Goal: Information Seeking & Learning: Learn about a topic

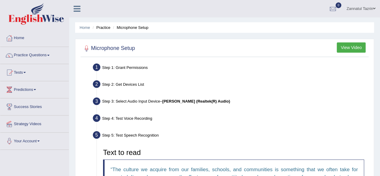
drag, startPoint x: 0, startPoint y: 0, endPoint x: 374, endPoint y: 8, distance: 374.5
click at [374, 8] on span at bounding box center [375, 9] width 2 height 4
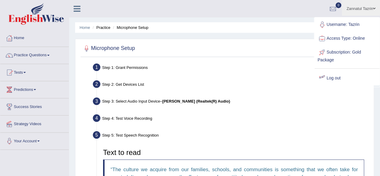
click at [333, 77] on link "Log out" at bounding box center [347, 78] width 65 height 14
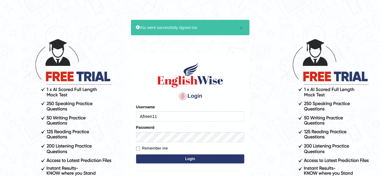
type input "Afreen11"
click at [188, 158] on button "Login" at bounding box center [190, 158] width 108 height 9
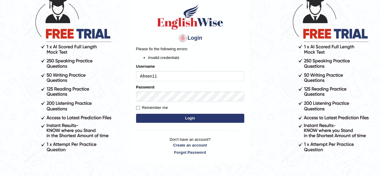
scroll to position [60, 0]
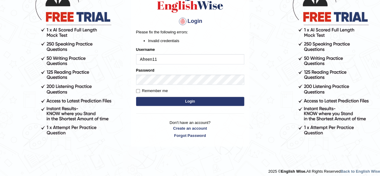
click at [188, 101] on button "Login" at bounding box center [190, 101] width 108 height 9
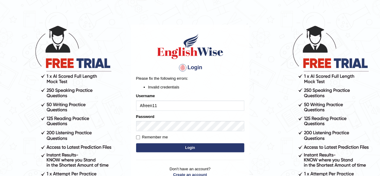
scroll to position [14, 0]
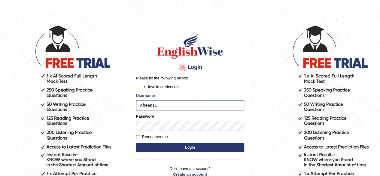
click at [193, 147] on button "Login" at bounding box center [190, 147] width 108 height 9
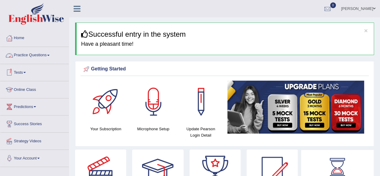
click at [35, 55] on link "Practice Questions" at bounding box center [34, 54] width 69 height 15
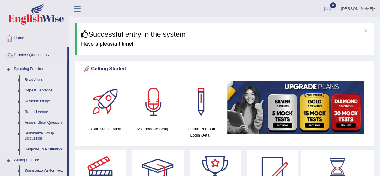
click at [38, 78] on link "Read Aloud" at bounding box center [44, 80] width 45 height 11
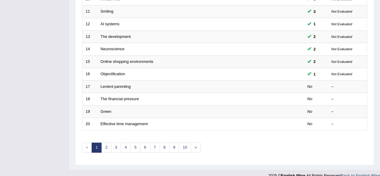
scroll to position [215, 0]
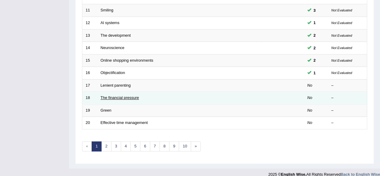
click at [117, 96] on link "The financial pressure" at bounding box center [120, 97] width 38 height 5
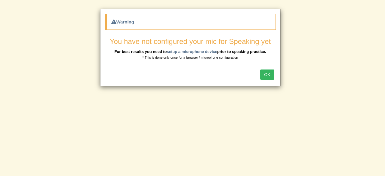
click at [266, 74] on button "OK" at bounding box center [267, 74] width 14 height 10
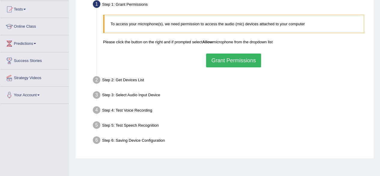
scroll to position [64, 0]
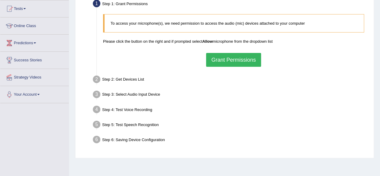
click at [229, 61] on button "Grant Permissions" at bounding box center [233, 60] width 55 height 14
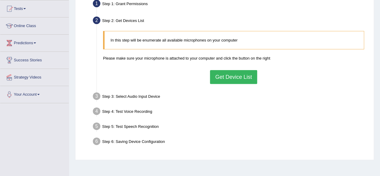
click at [236, 79] on button "Get Device List" at bounding box center [233, 77] width 47 height 14
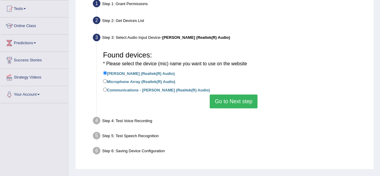
click at [232, 101] on button "Go to Next step" at bounding box center [234, 101] width 48 height 14
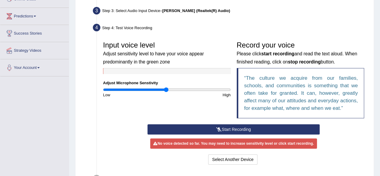
scroll to position [91, 0]
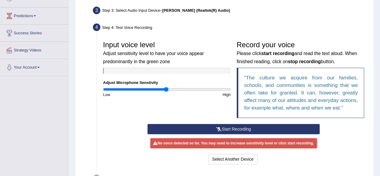
click at [238, 130] on button "Start Recording" at bounding box center [234, 129] width 172 height 10
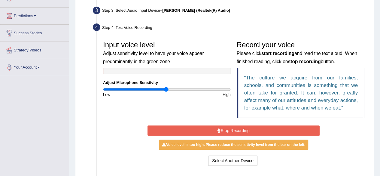
click at [238, 130] on button "Stop Recording" at bounding box center [234, 130] width 172 height 10
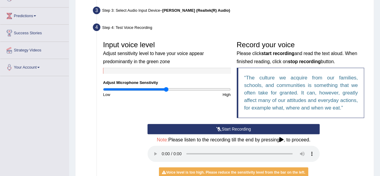
click at [236, 128] on button "Start Recording" at bounding box center [234, 129] width 172 height 10
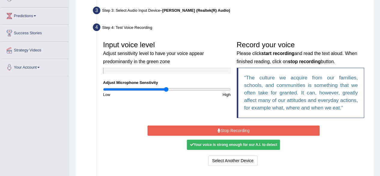
click at [241, 131] on button "Stop Recording" at bounding box center [234, 130] width 172 height 10
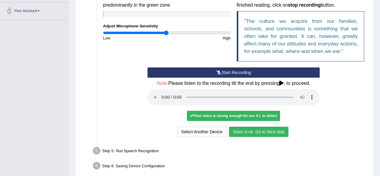
scroll to position [148, 0]
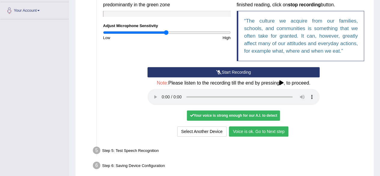
click at [263, 130] on button "Voice is ok. Go to Next step" at bounding box center [259, 131] width 60 height 10
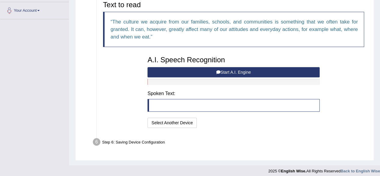
scroll to position [151, 0]
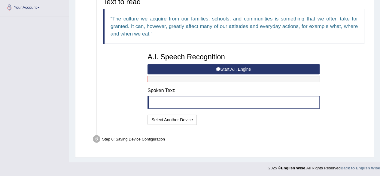
click at [245, 70] on button "Start A.I. Engine" at bounding box center [234, 69] width 172 height 10
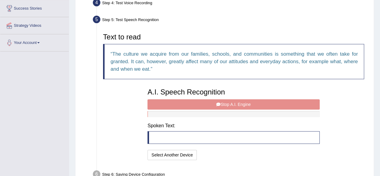
scroll to position [130, 0]
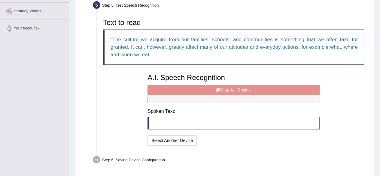
click at [240, 90] on div "A.I. Speech Recognition Start A.I. Engine Stop A.I. Engine Note: Please listen …" at bounding box center [234, 109] width 178 height 76
click at [256, 88] on div "A.I. Speech Recognition Start A.I. Engine Stop A.I. Engine Note: Please listen …" at bounding box center [234, 109] width 178 height 76
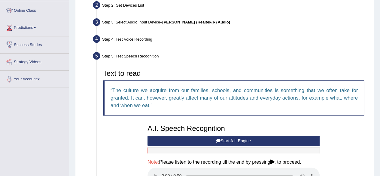
scroll to position [0, 0]
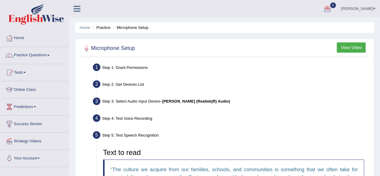
click at [375, 8] on span at bounding box center [375, 9] width 2 height 4
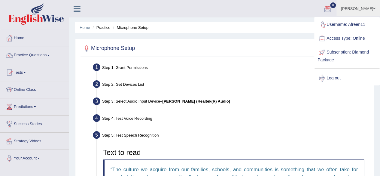
click at [272, 7] on ul "Dr.Afreen Mujeeb Toggle navigation Username: Afreen11 Access Type: Online Subsc…" at bounding box center [272, 8] width 218 height 17
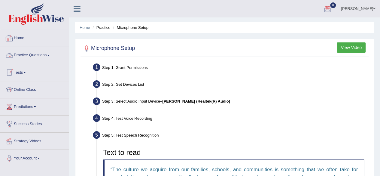
click at [18, 38] on link "Home" at bounding box center [34, 37] width 69 height 15
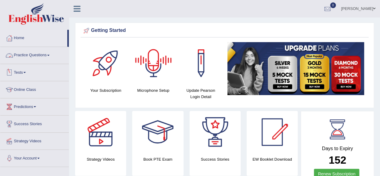
click at [26, 56] on link "Practice Questions" at bounding box center [34, 54] width 69 height 15
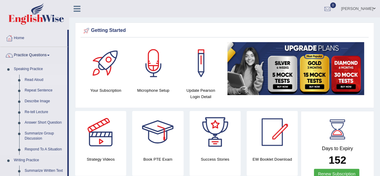
click at [35, 77] on link "Read Aloud" at bounding box center [44, 80] width 45 height 11
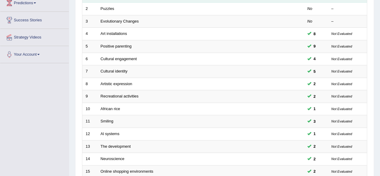
scroll to position [103, 0]
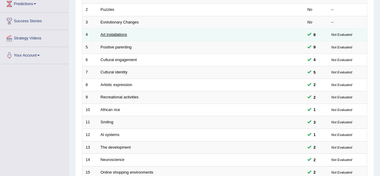
click at [115, 34] on link "Art installations" at bounding box center [114, 34] width 26 height 5
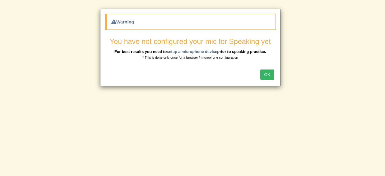
click at [269, 76] on button "OK" at bounding box center [267, 74] width 14 height 10
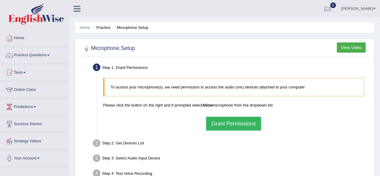
click at [373, 9] on link "[PERSON_NAME]" at bounding box center [359, 8] width 44 height 16
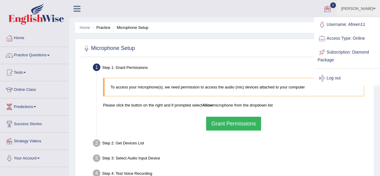
click at [298, 11] on ul "[PERSON_NAME] Toggle navigation Username: Afreen11 Access Type: Online Subscrip…" at bounding box center [272, 8] width 218 height 17
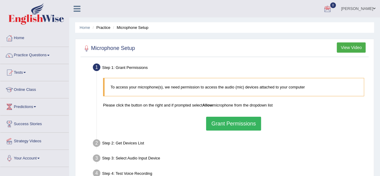
click at [237, 11] on ul "[PERSON_NAME] Toggle navigation Username: Afreen11 Access Type: Online Subscrip…" at bounding box center [272, 8] width 218 height 17
